Goal: Transaction & Acquisition: Book appointment/travel/reservation

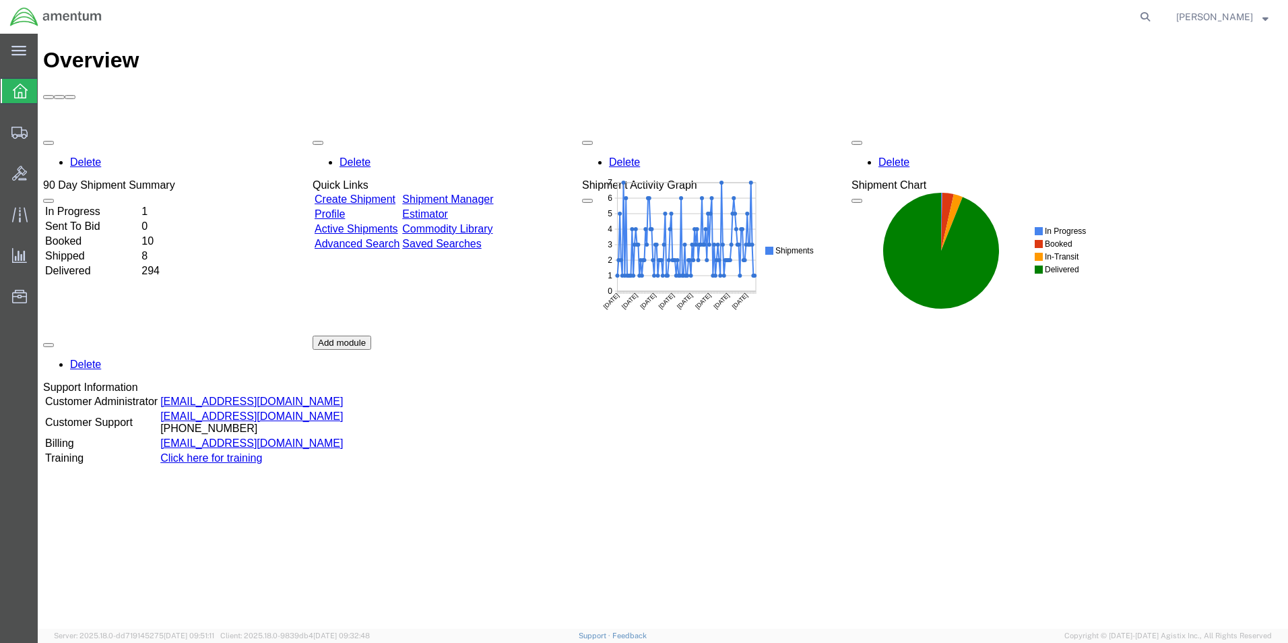
click at [111, 205] on td "In Progress" at bounding box center [91, 211] width 95 height 13
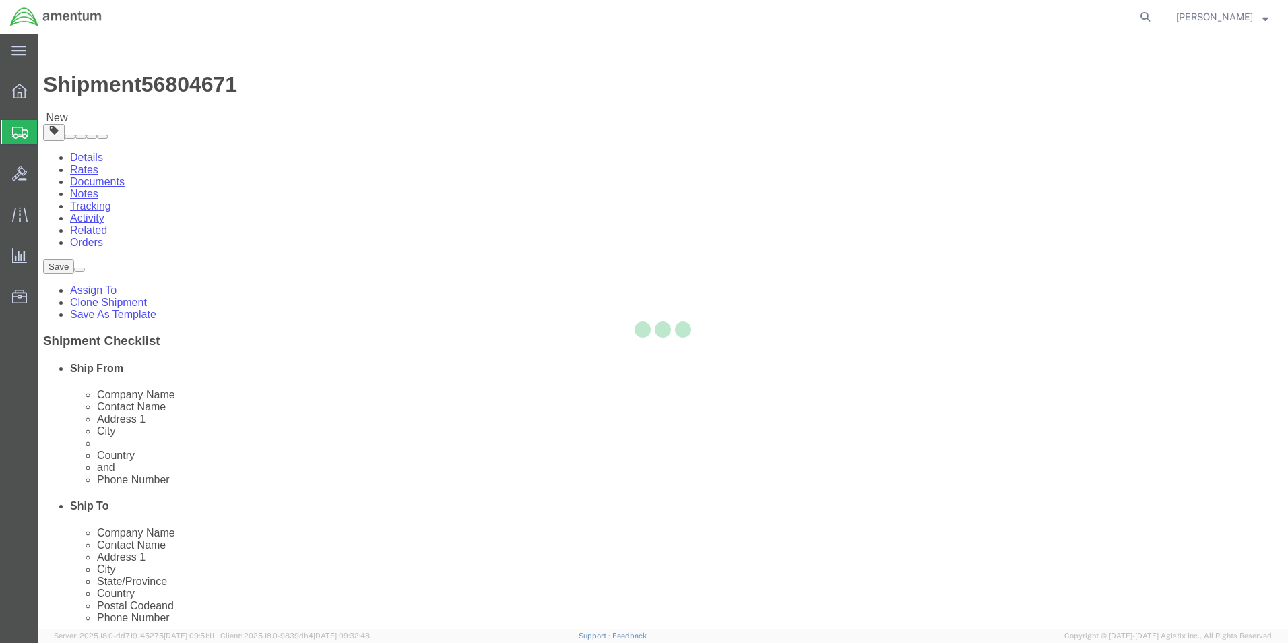
select select "42677"
select select
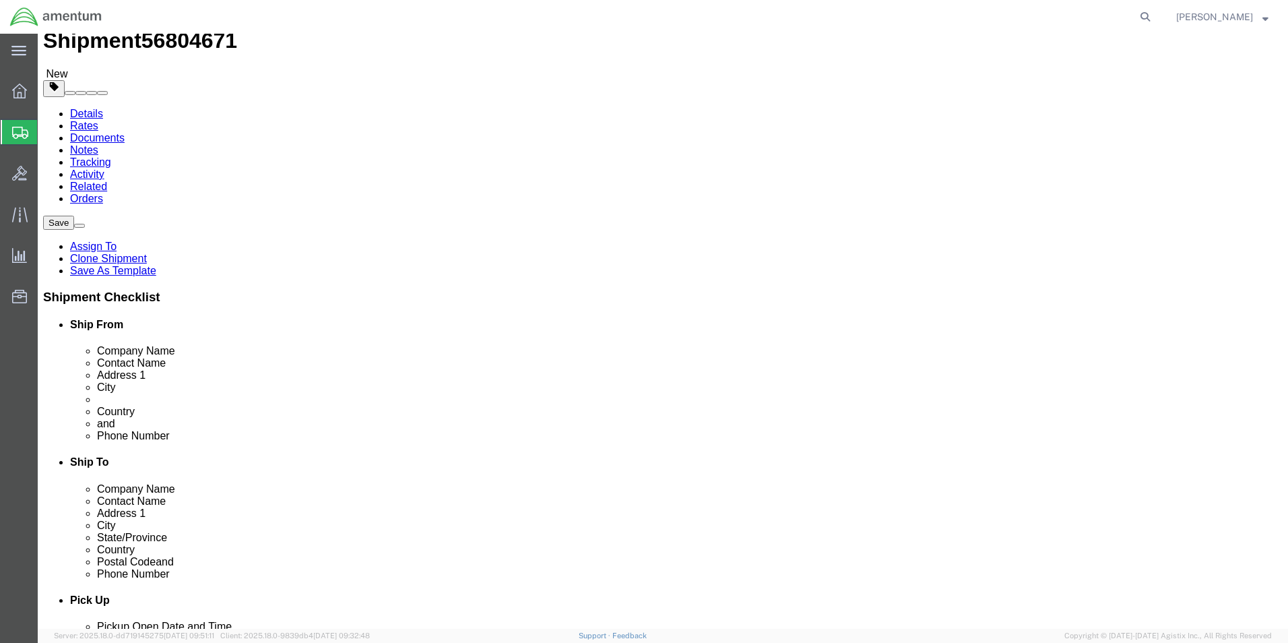
scroll to position [67, 0]
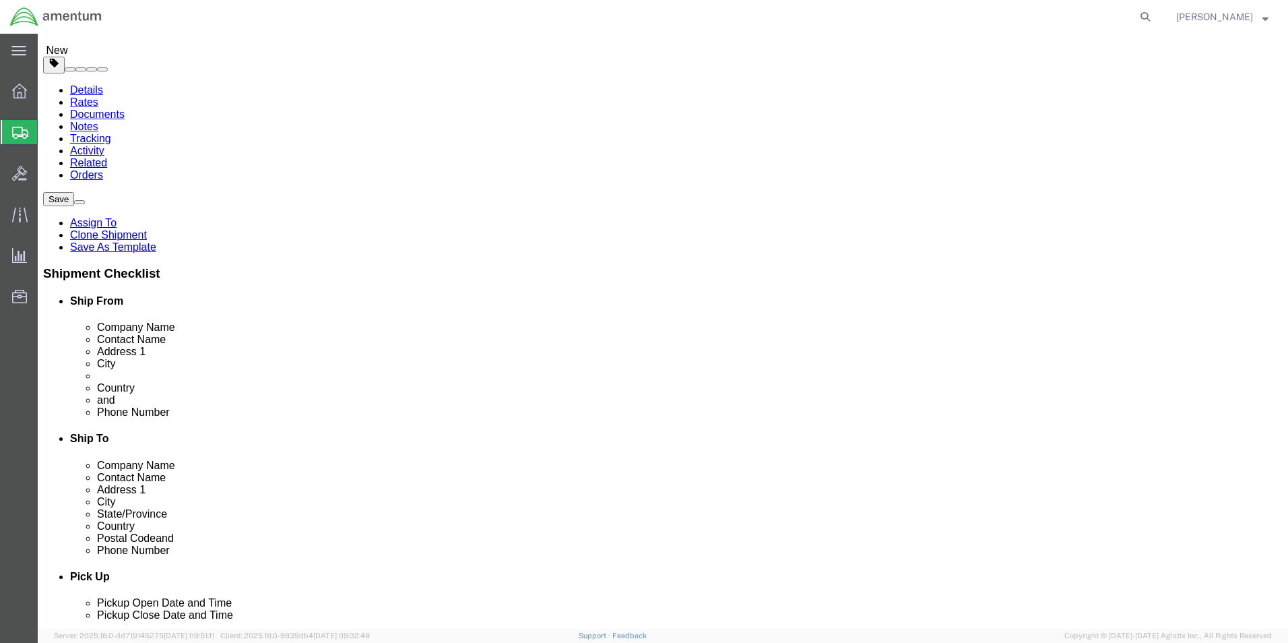
drag, startPoint x: 713, startPoint y: 391, endPoint x: 749, endPoint y: 398, distance: 36.2
click input "[PHONE_NUMBER]"
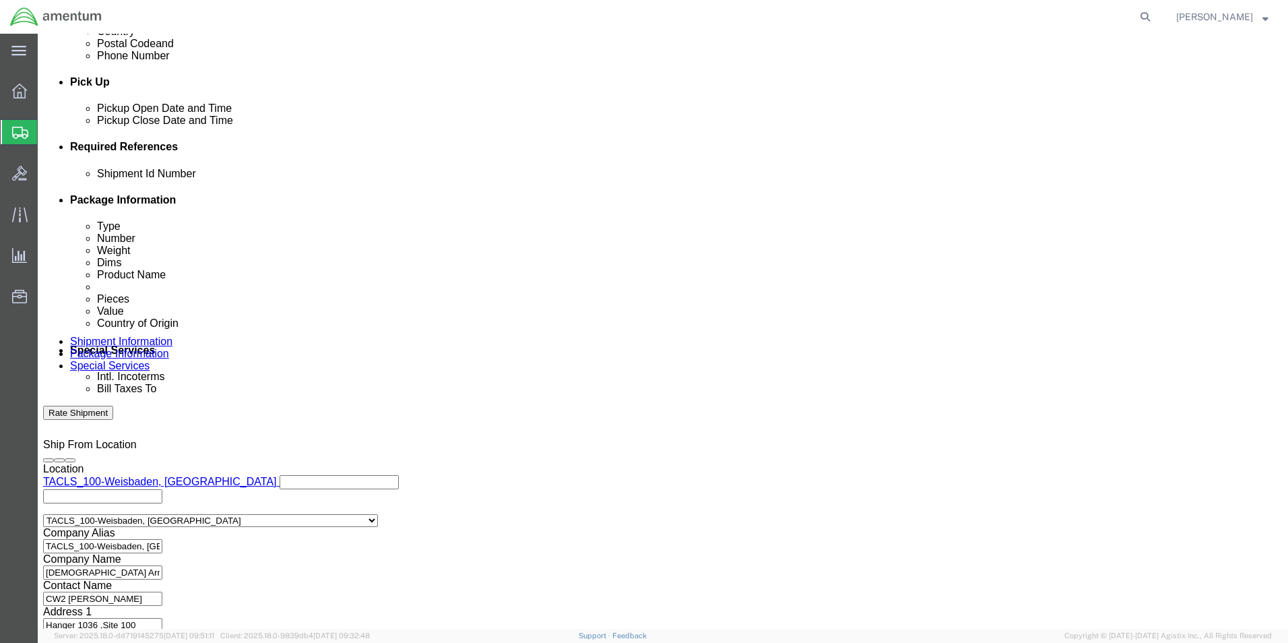
scroll to position [613, 0]
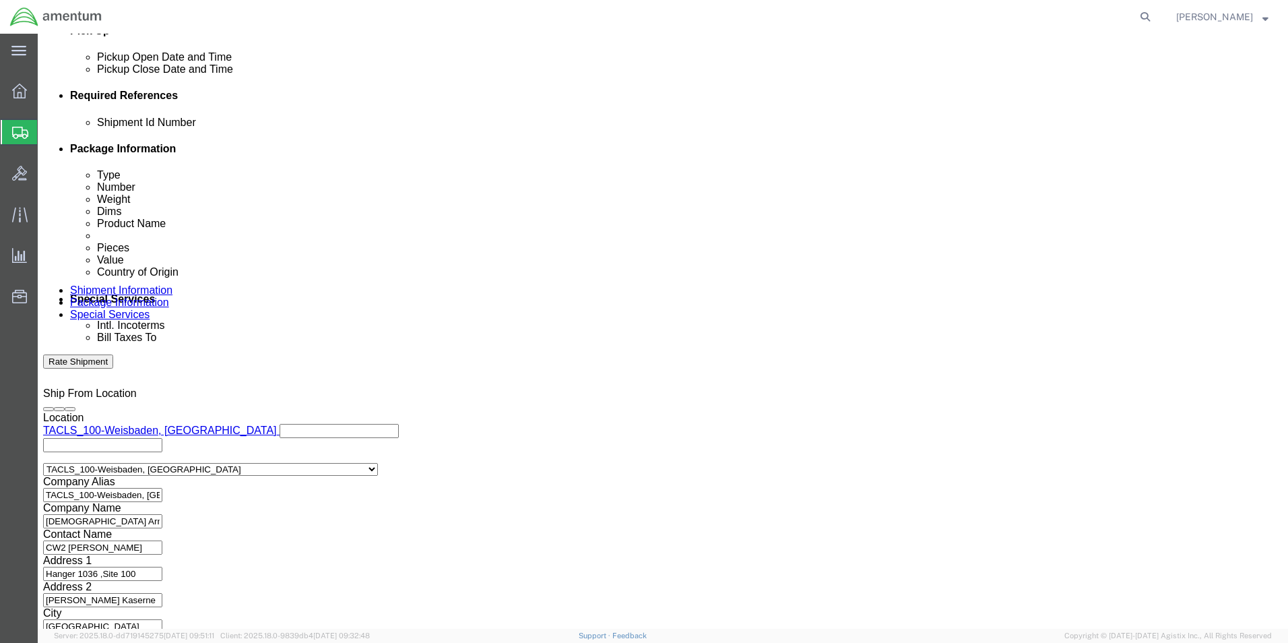
type input "[PHONE_NUMBER]"
click button "Continue"
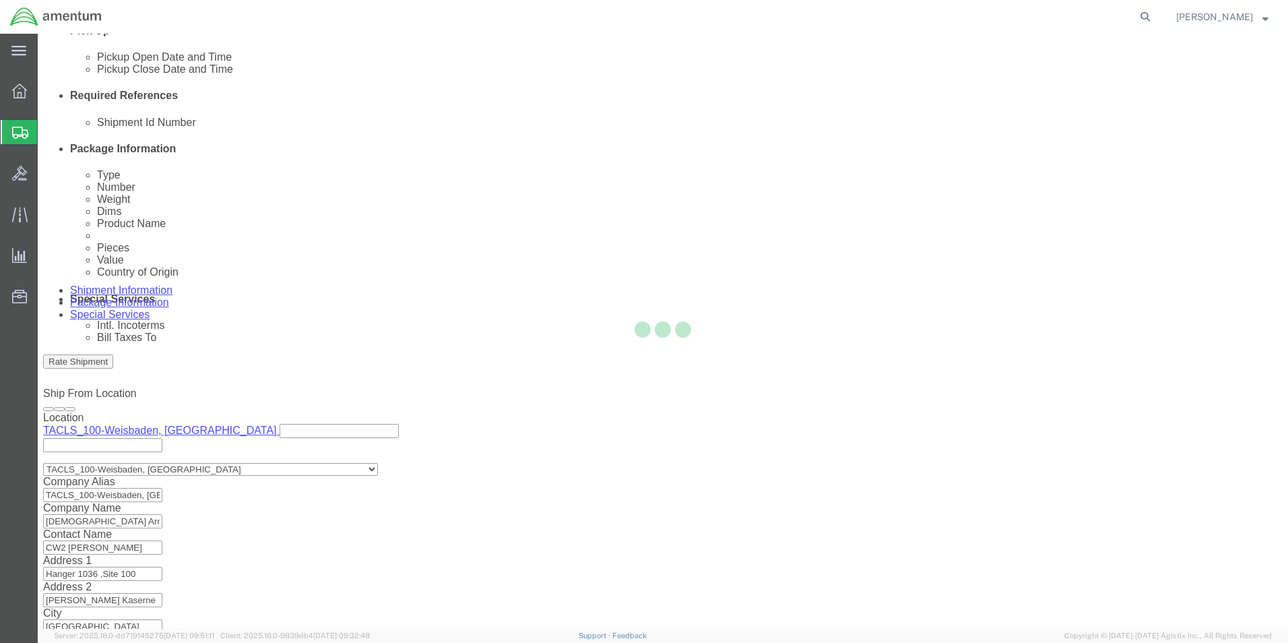
scroll to position [0, 0]
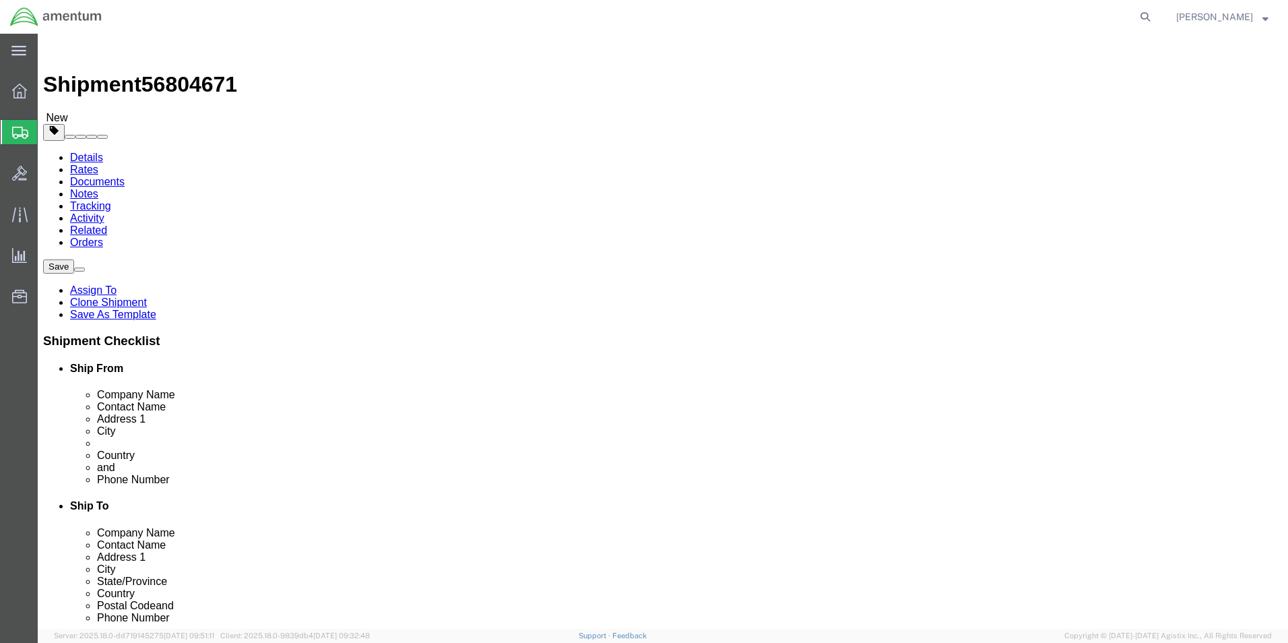
click button "Continue"
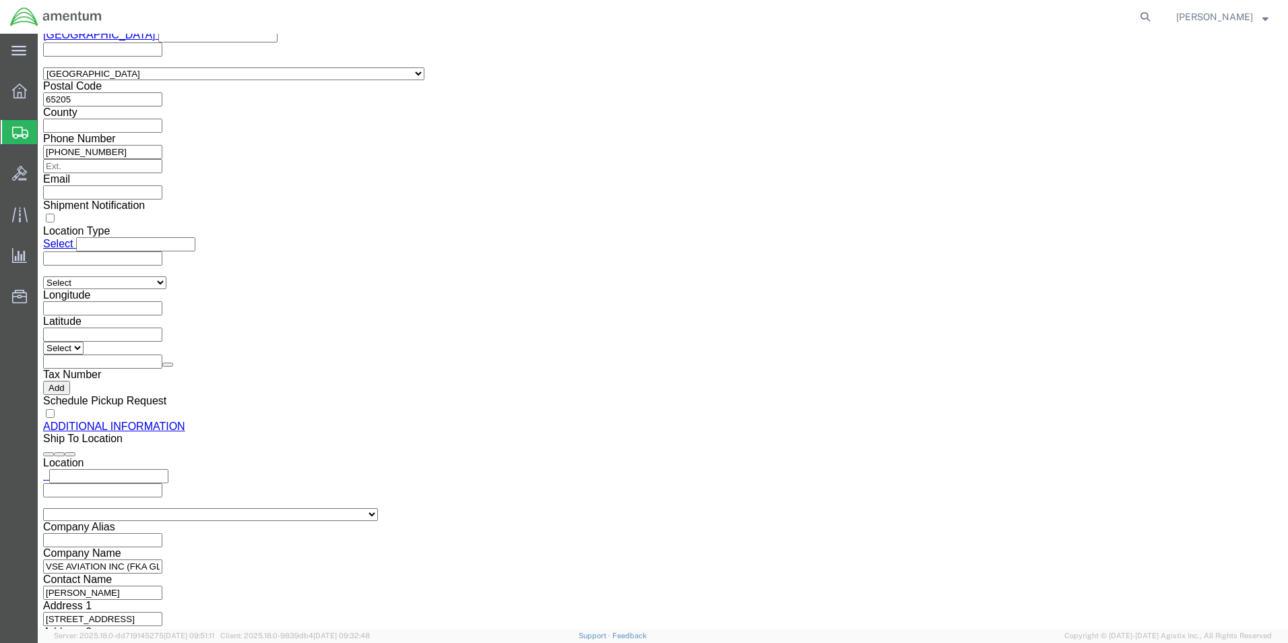
scroll to position [1461, 0]
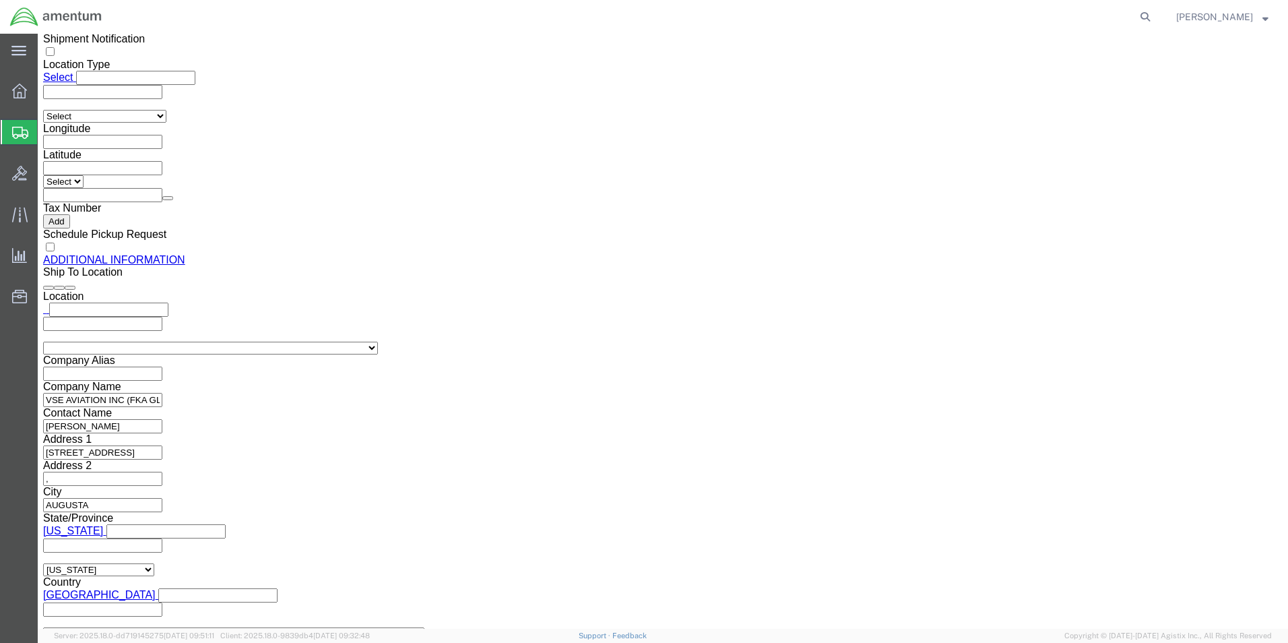
click button "Rate Shipment"
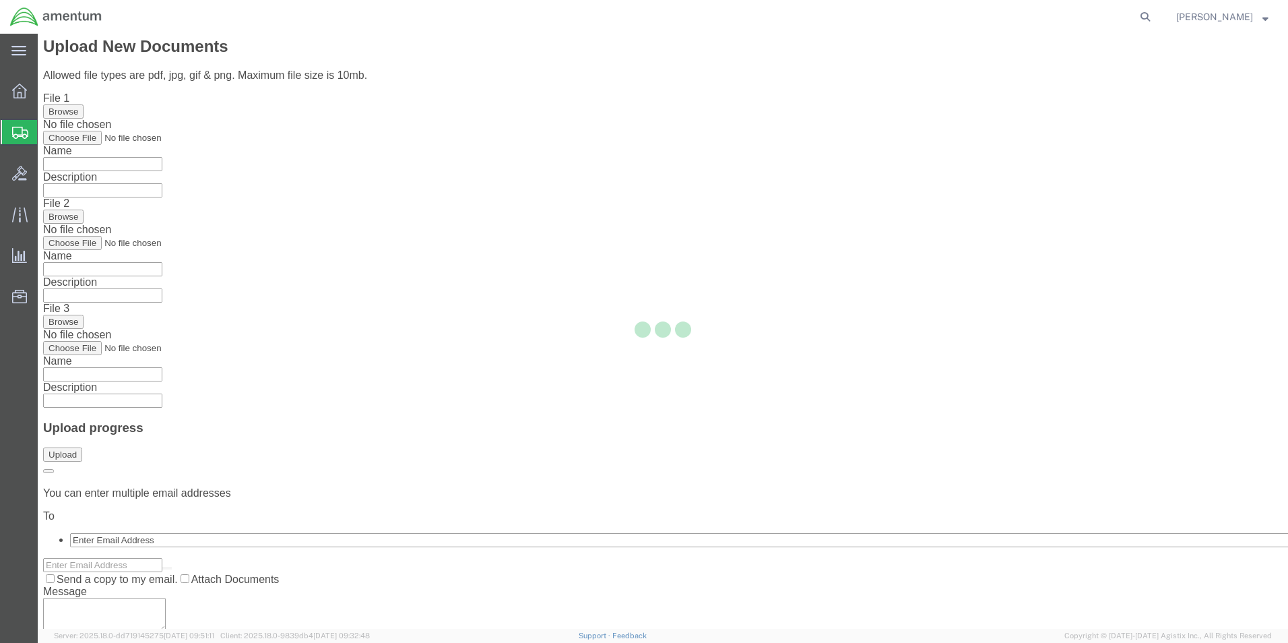
scroll to position [0, 0]
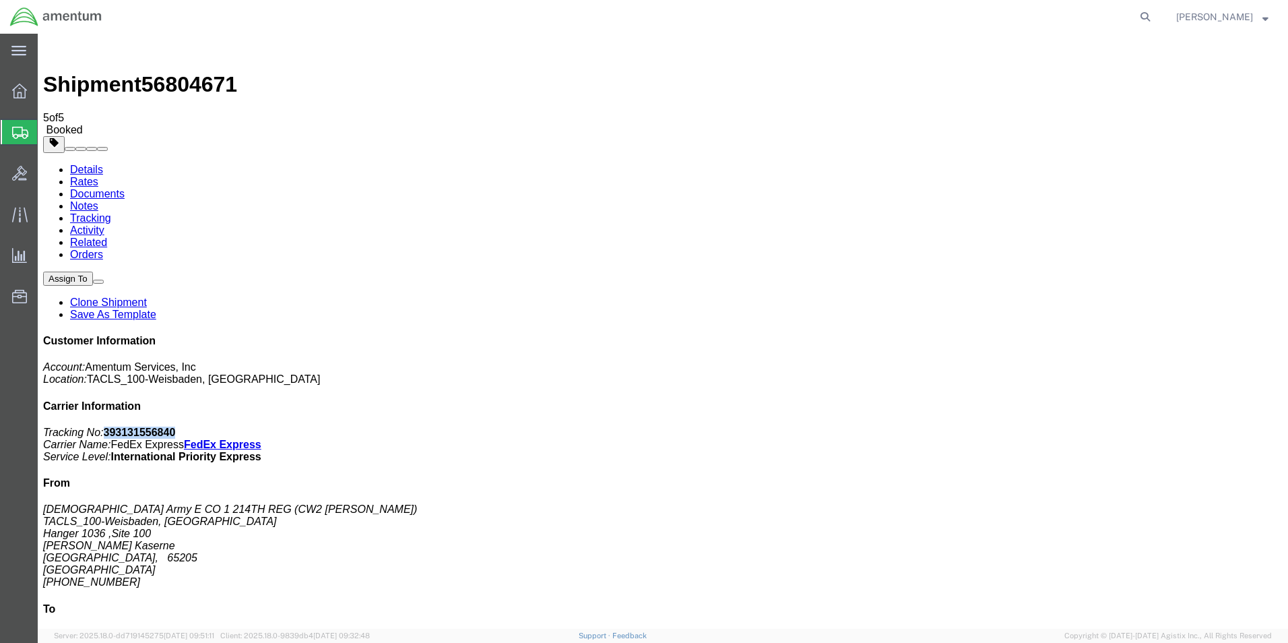
drag, startPoint x: 1099, startPoint y: 210, endPoint x: 1161, endPoint y: 209, distance: 62.0
click at [176, 427] on b "393131556840" at bounding box center [140, 432] width 72 height 11
copy b "393131556840"
drag, startPoint x: 153, startPoint y: 290, endPoint x: 340, endPoint y: 340, distance: 193.2
